Goal: Task Accomplishment & Management: Manage account settings

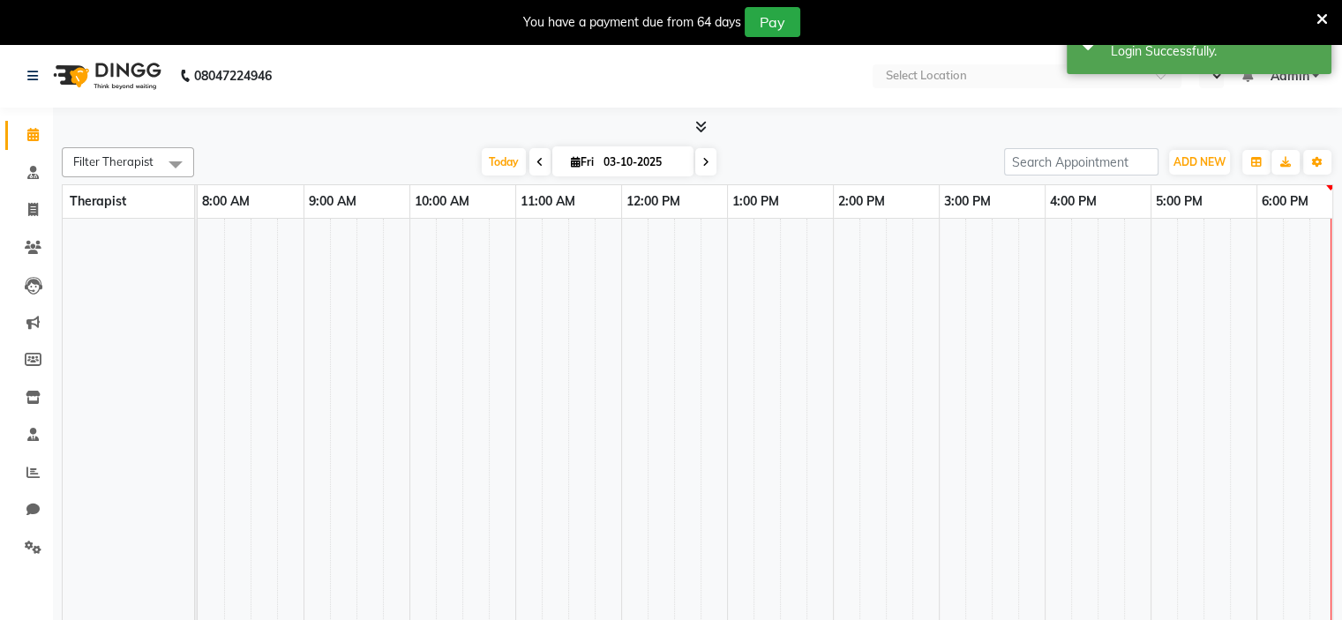
select select "en"
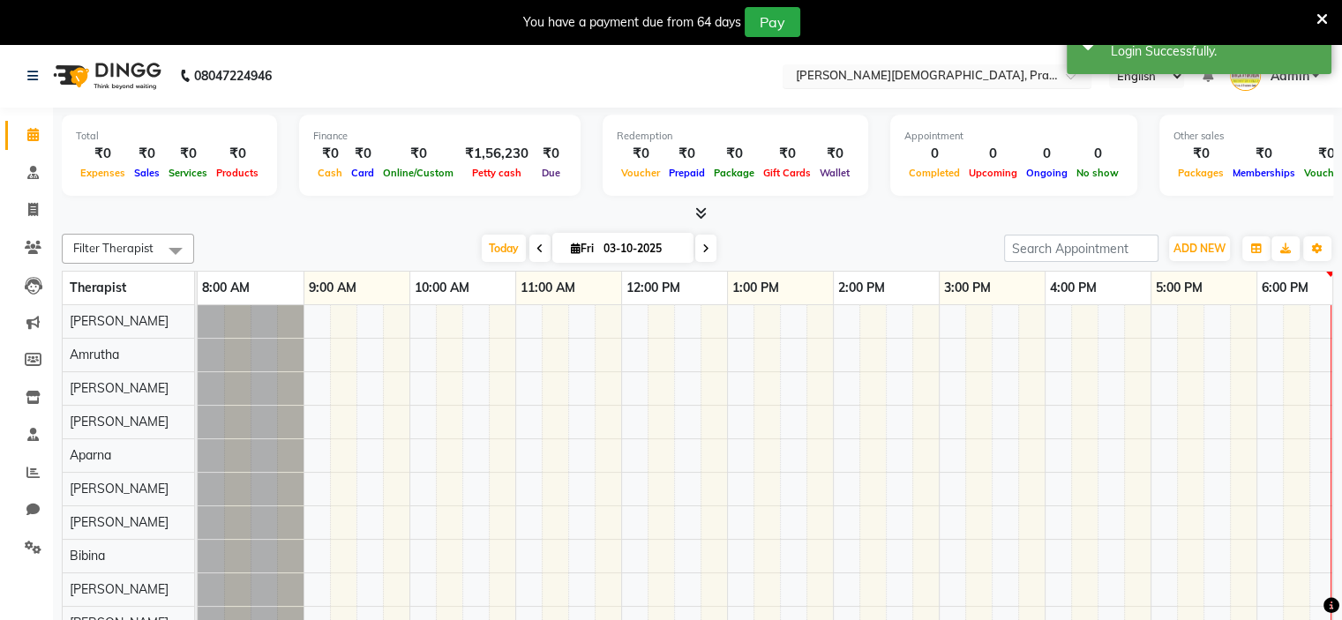
click at [894, 80] on input "text" at bounding box center [919, 78] width 256 height 18
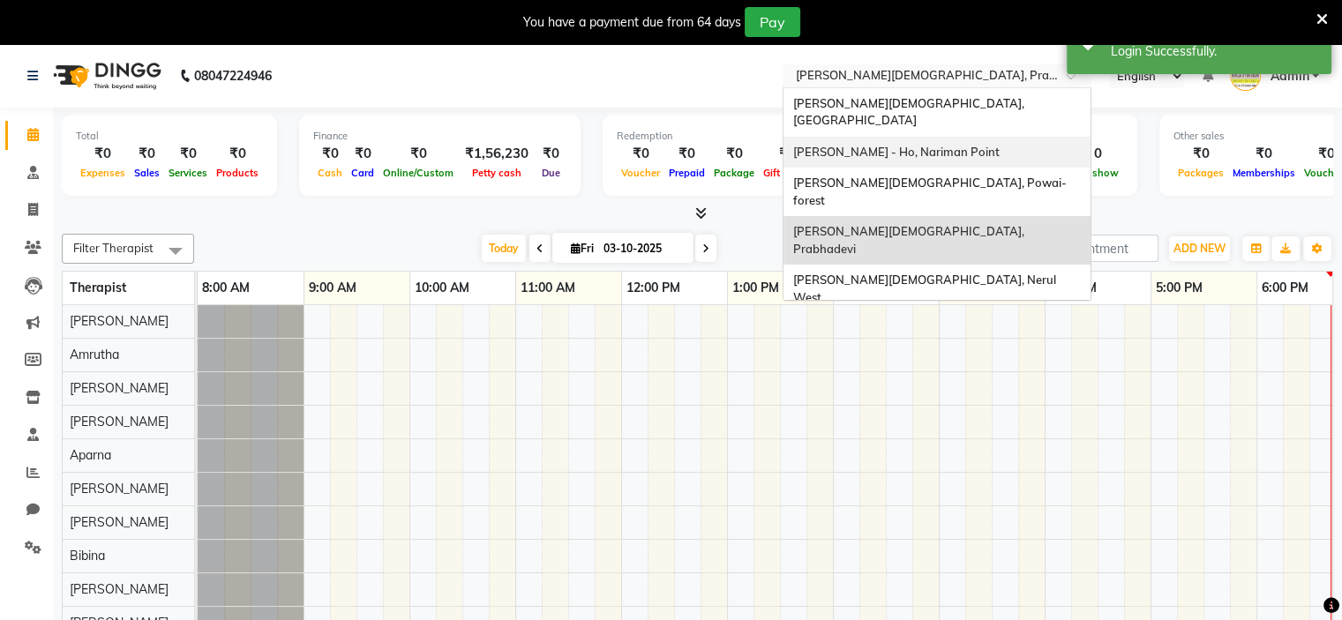
click at [889, 145] on span "[PERSON_NAME] - Ho, Nariman Point" at bounding box center [895, 152] width 206 height 14
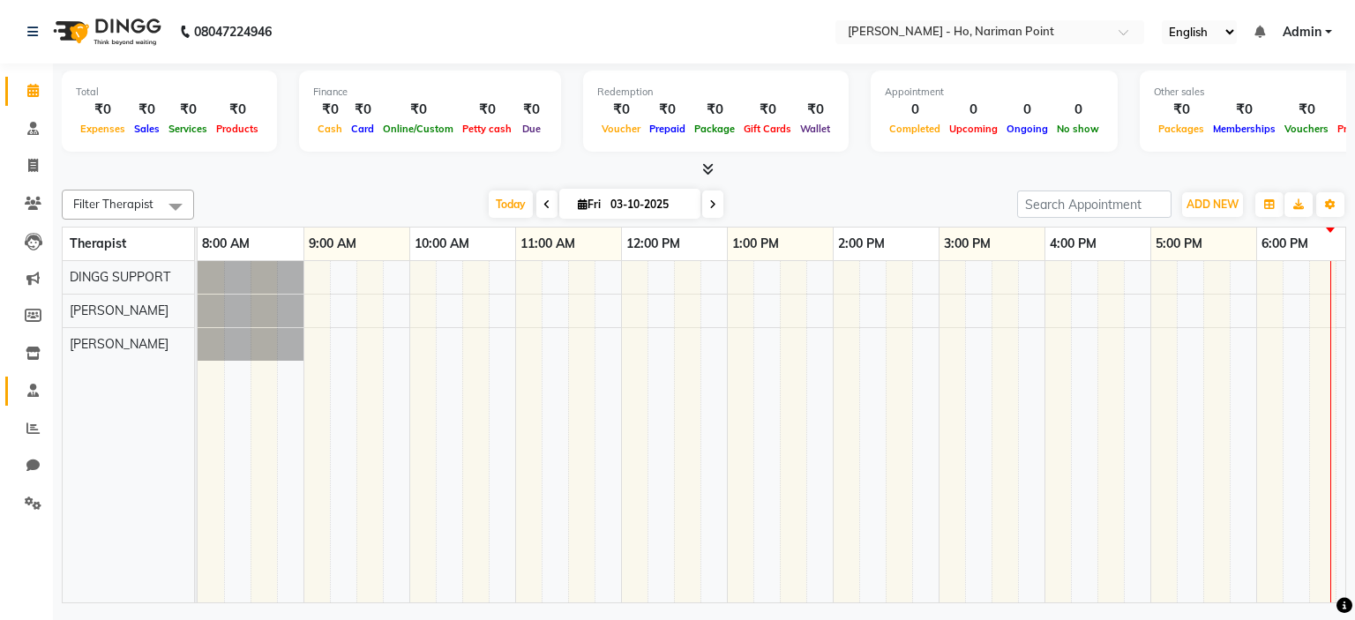
click at [14, 388] on link "Staff" at bounding box center [26, 391] width 42 height 29
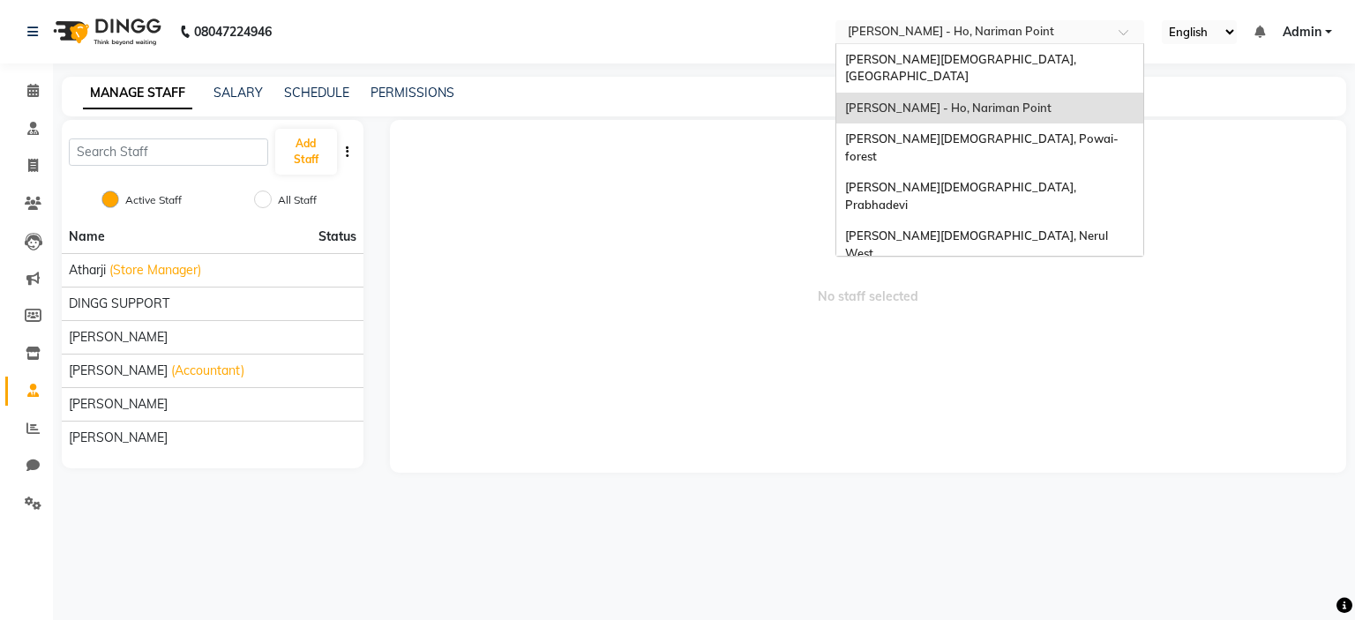
click at [921, 34] on input "text" at bounding box center [972, 34] width 256 height 18
click at [663, 417] on span "No staff selected" at bounding box center [868, 296] width 957 height 353
